Goal: Task Accomplishment & Management: Manage account settings

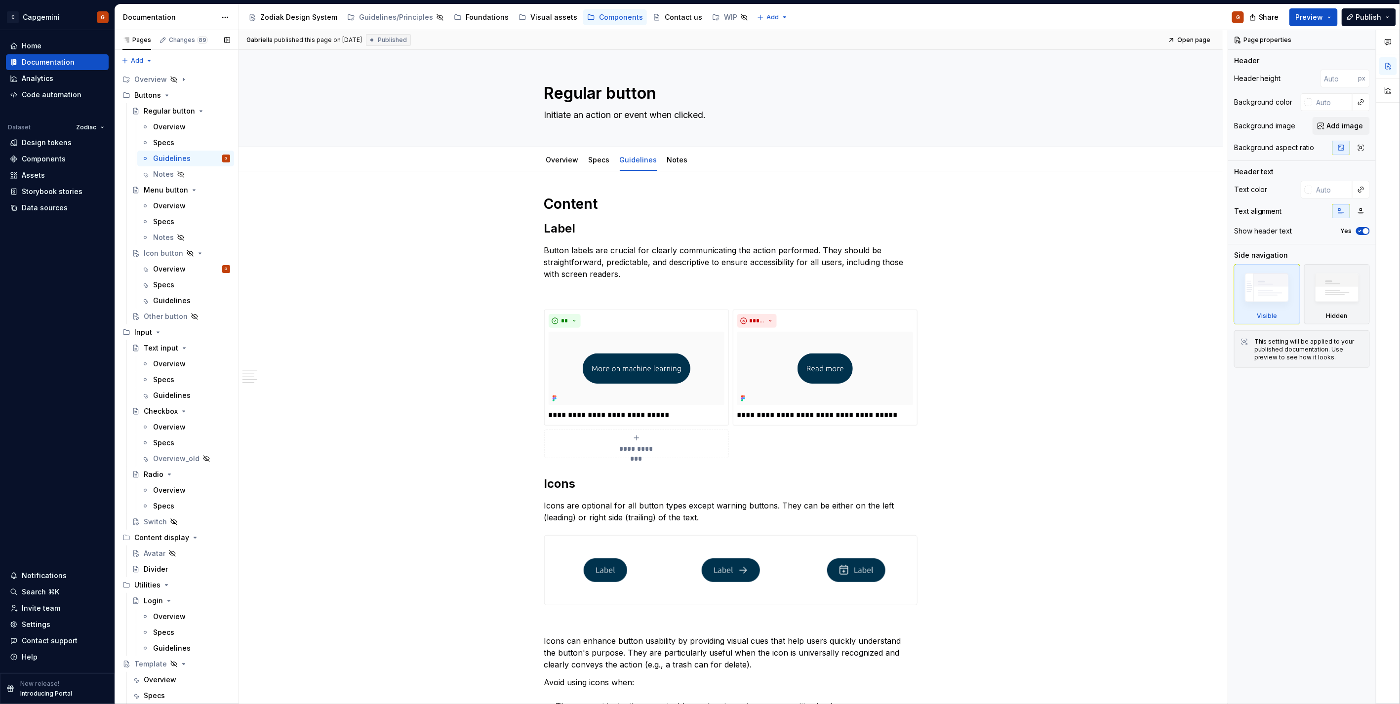
scroll to position [823, 0]
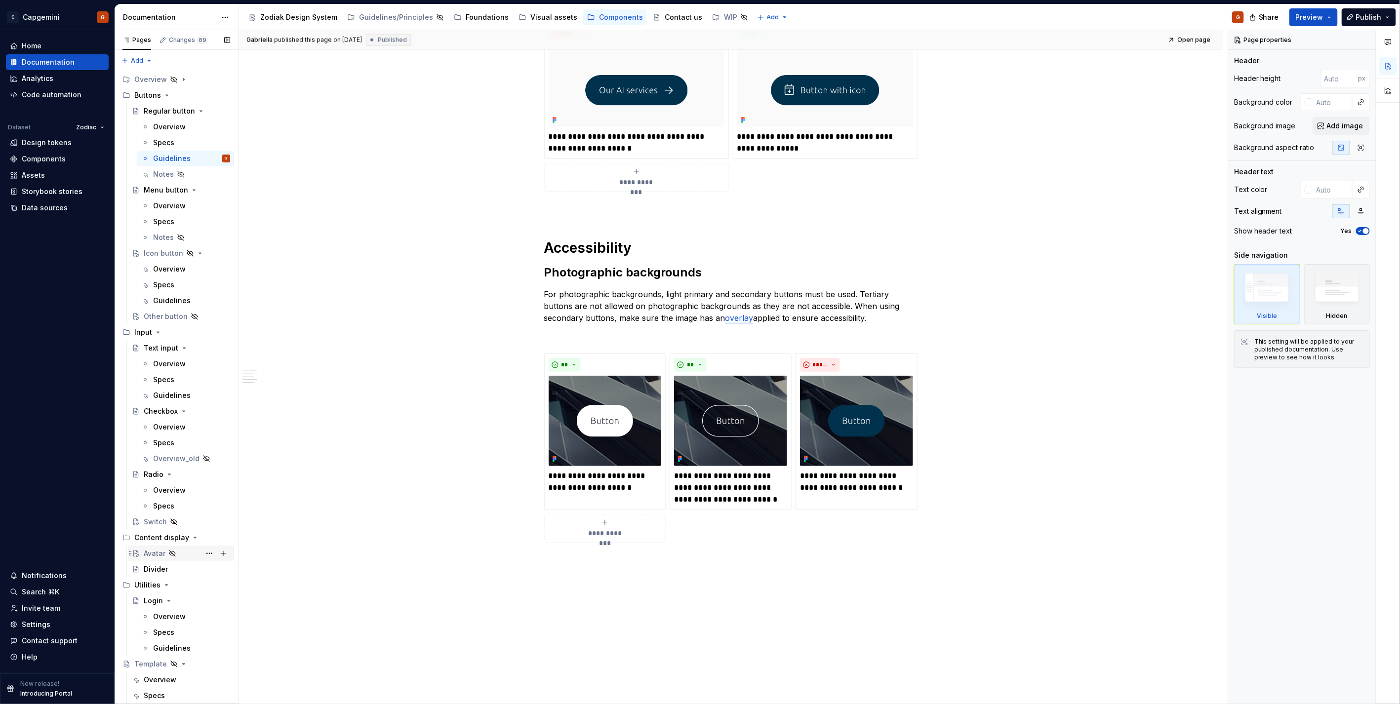
click at [142, 535] on div "C Capgemini G Home Documentation Analytics Code automation Dataset Zodiac Desig…" at bounding box center [700, 352] width 1400 height 704
type textarea "*"
click at [52, 628] on div "Settings" at bounding box center [57, 625] width 95 height 10
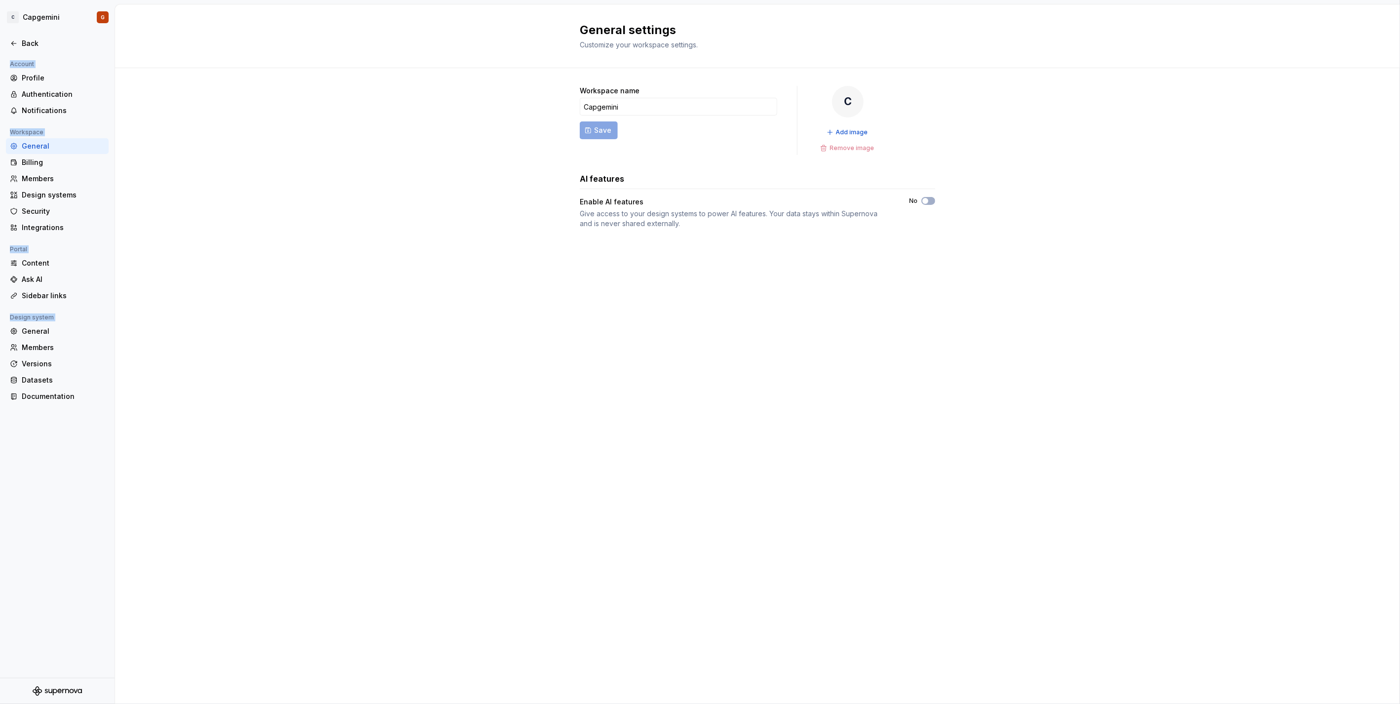
click at [45, 530] on div "Account Profile Authentication Notifications Workspace General Billing Members …" at bounding box center [57, 368] width 115 height 620
click at [63, 326] on div "General" at bounding box center [63, 331] width 83 height 10
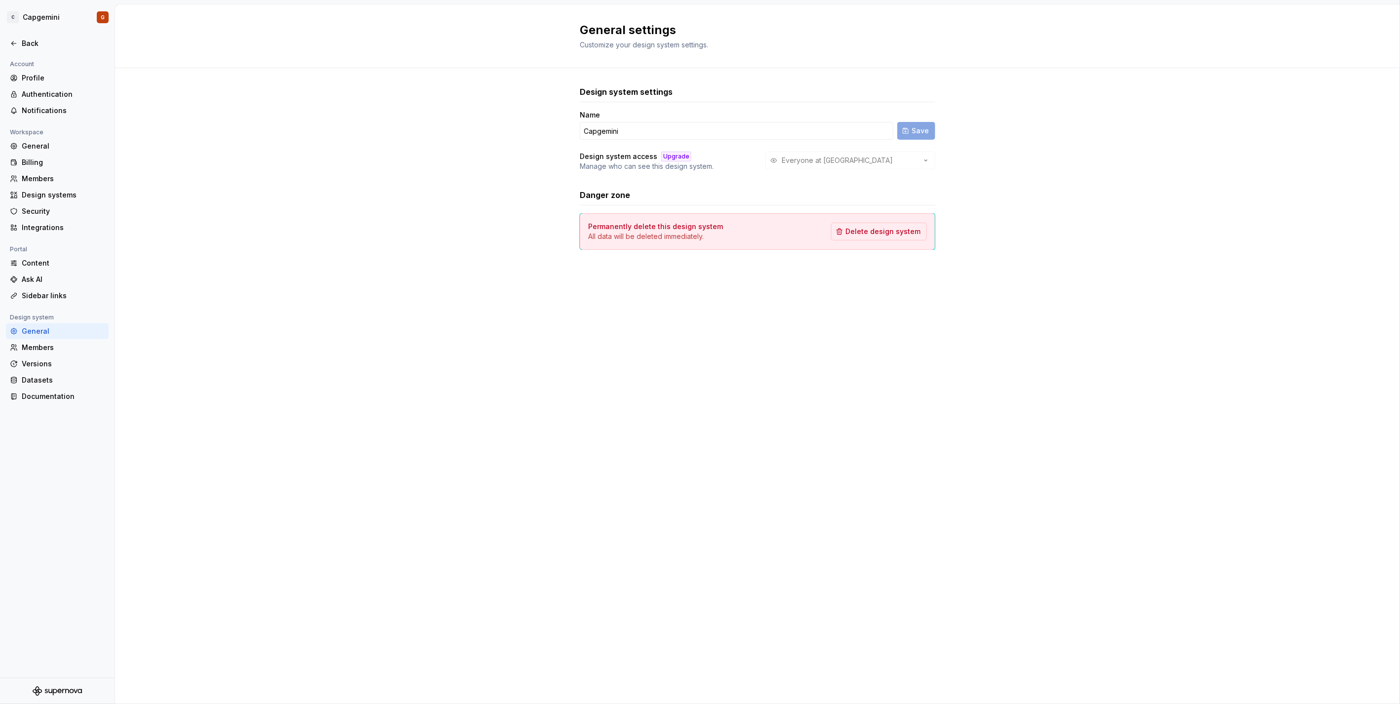
click at [667, 157] on div "Upgrade" at bounding box center [676, 157] width 30 height 10
click at [66, 161] on div "Billing" at bounding box center [63, 163] width 83 height 10
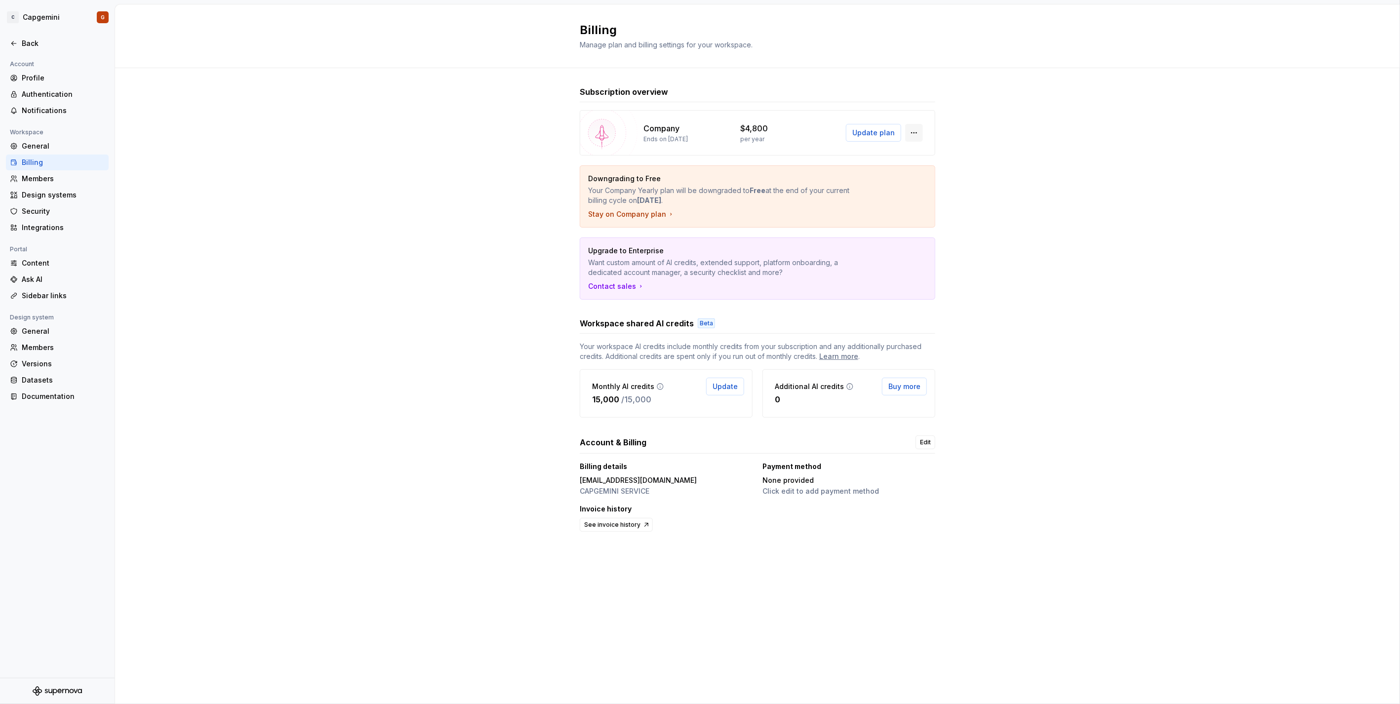
click at [915, 134] on button "button" at bounding box center [914, 133] width 18 height 18
drag, startPoint x: 1046, startPoint y: 275, endPoint x: 1053, endPoint y: 268, distance: 9.8
click at [1046, 275] on div "Subscription overview Company Ends on [DATE] $4,800 per year Update plan Downgr…" at bounding box center [757, 319] width 1285 height 503
click at [51, 181] on div "Members" at bounding box center [63, 179] width 83 height 10
